Goal: Information Seeking & Learning: Learn about a topic

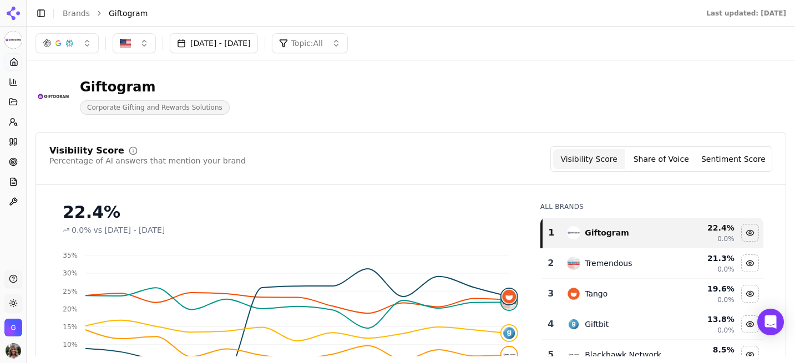
click at [257, 42] on button "[DATE] - [DATE]" at bounding box center [214, 43] width 88 height 20
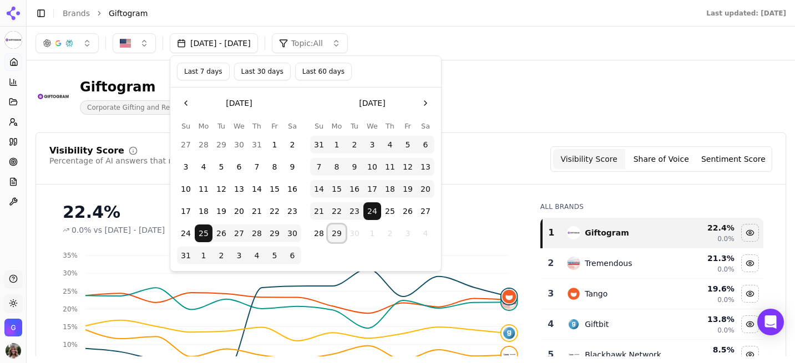
click at [340, 233] on button "29" at bounding box center [337, 234] width 18 height 18
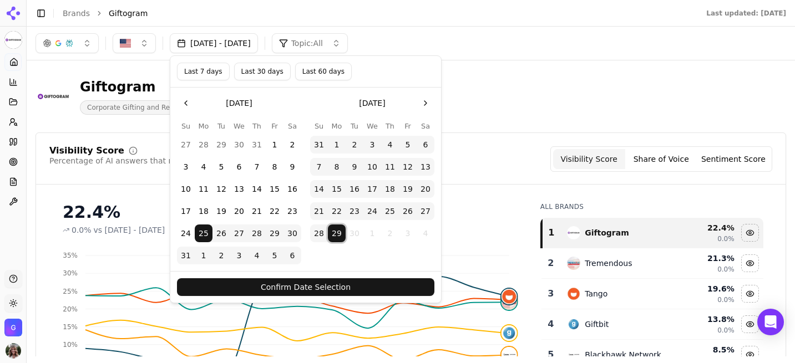
click at [266, 67] on button "Last 30 days" at bounding box center [262, 72] width 57 height 18
click at [339, 292] on button "Confirm Date Selection" at bounding box center [305, 287] width 257 height 18
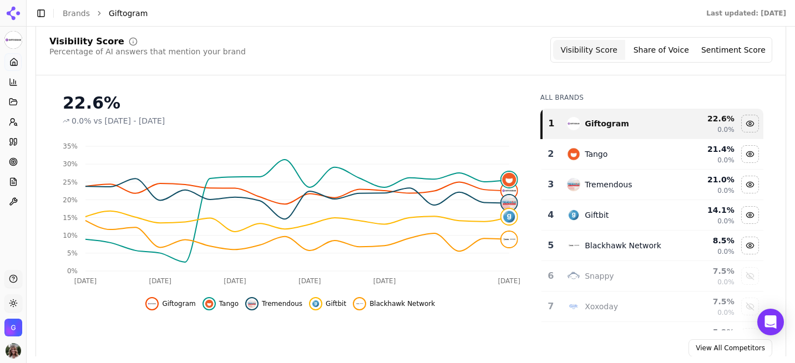
scroll to position [126, 0]
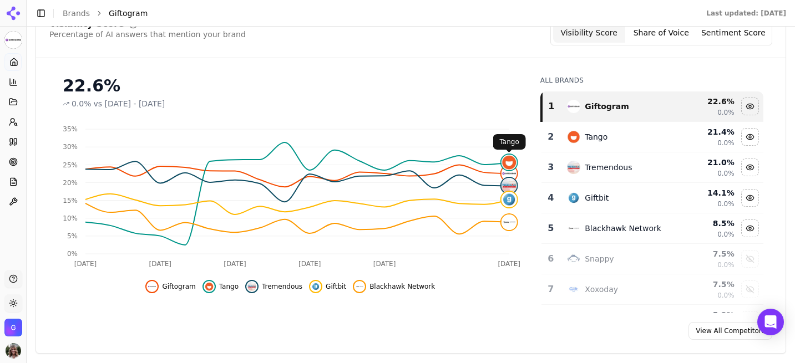
click img
click at [617, 108] on div "Giftogram" at bounding box center [607, 106] width 44 height 11
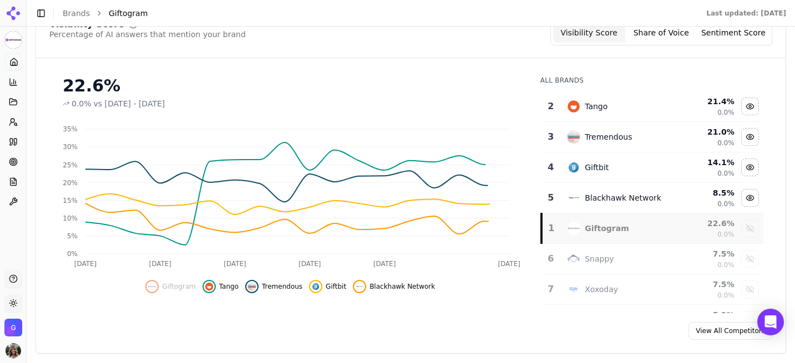
click at [617, 108] on div "Tango" at bounding box center [618, 106] width 102 height 13
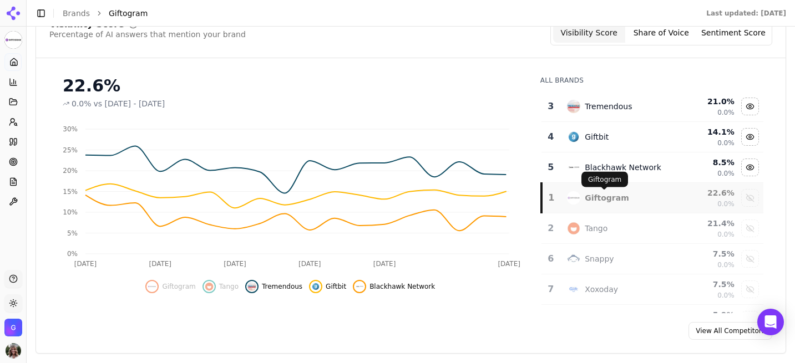
click at [617, 199] on div "Giftogram" at bounding box center [607, 197] width 44 height 11
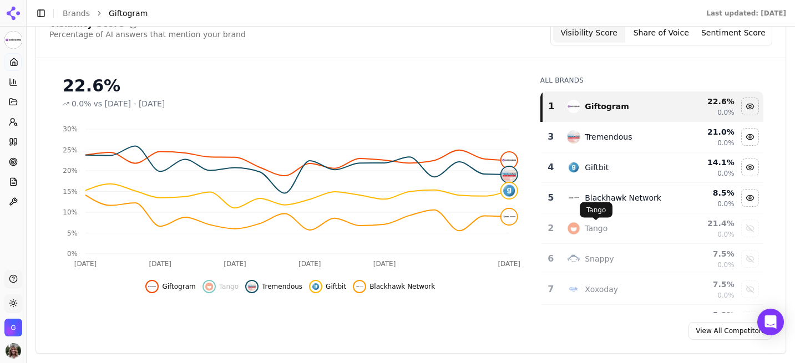
click at [592, 225] on div "Tango" at bounding box center [596, 228] width 23 height 11
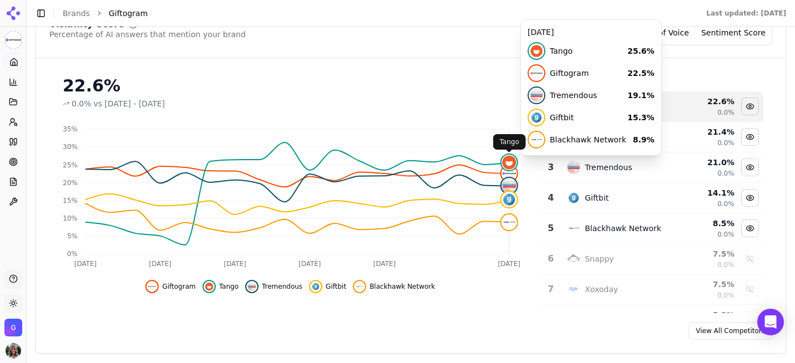
click img
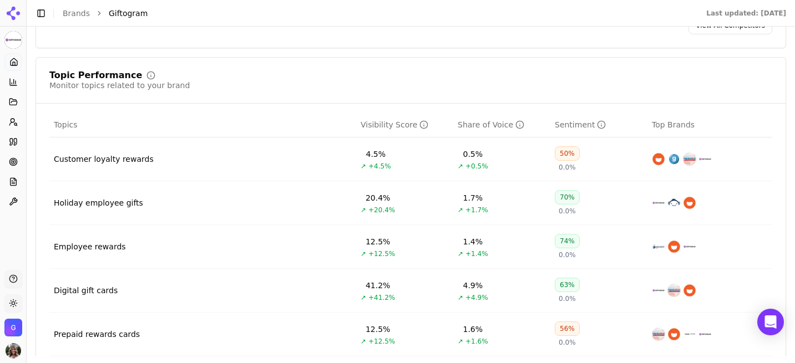
scroll to position [458, 0]
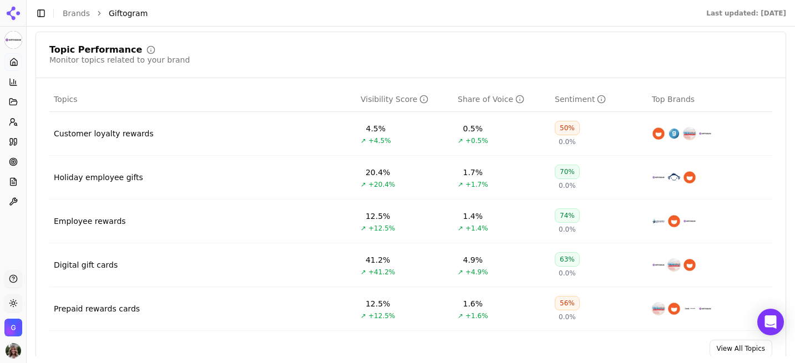
click at [294, 178] on td "Holiday employee gifts" at bounding box center [202, 178] width 307 height 44
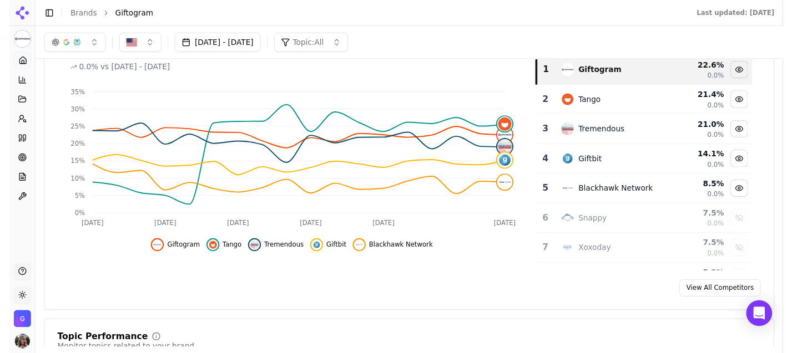
scroll to position [90, 0]
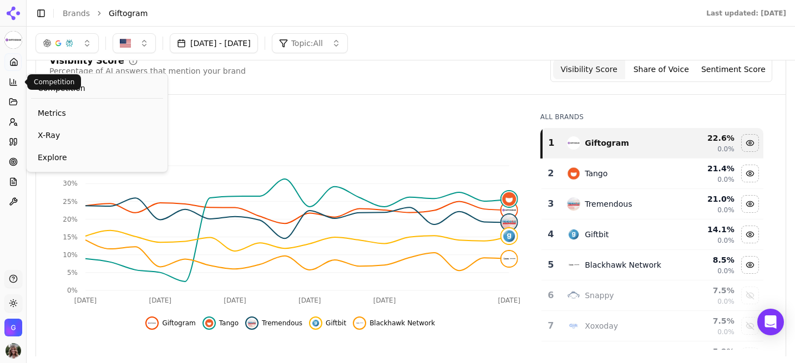
click at [14, 85] on icon at bounding box center [13, 82] width 7 height 7
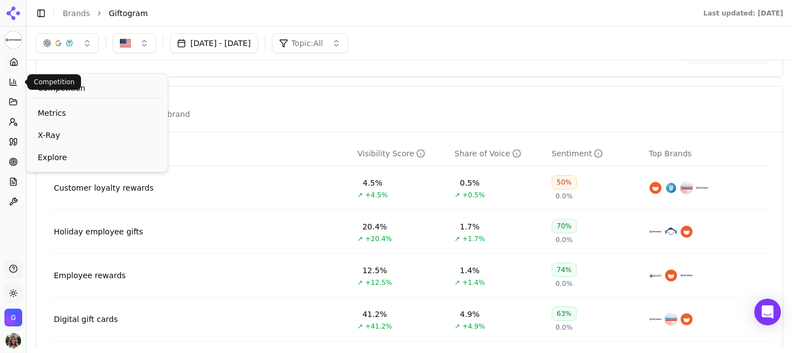
scroll to position [402, 0]
click at [286, 235] on td "Holiday employee gifts" at bounding box center [200, 234] width 303 height 44
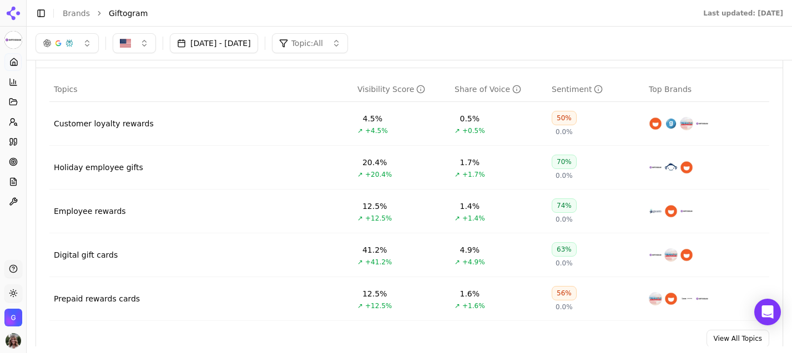
scroll to position [458, 0]
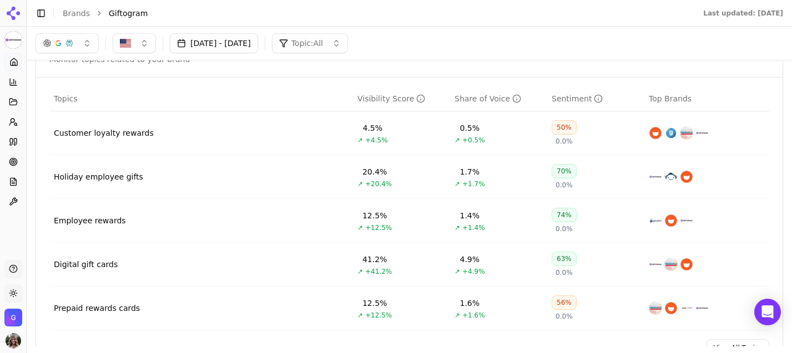
click at [212, 181] on td "Holiday employee gifts" at bounding box center [200, 177] width 303 height 44
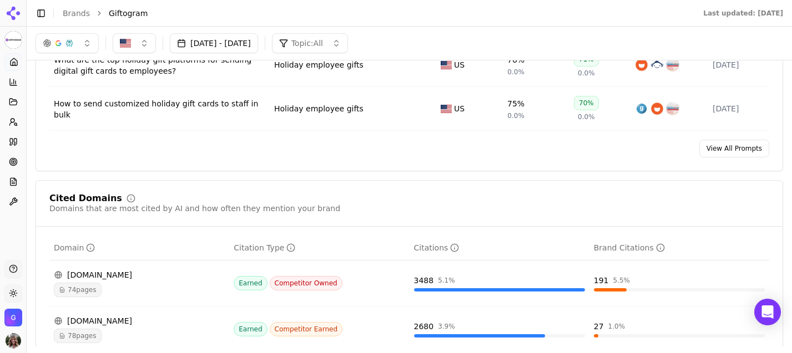
scroll to position [1004, 0]
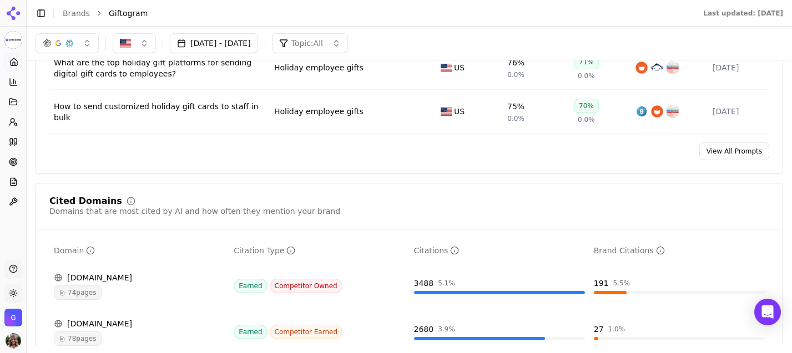
click at [733, 154] on link "View All Prompts" at bounding box center [734, 152] width 70 height 18
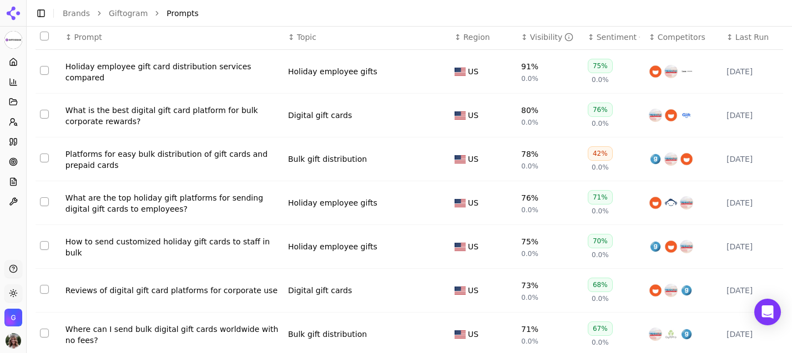
scroll to position [142, 0]
